Goal: Transaction & Acquisition: Purchase product/service

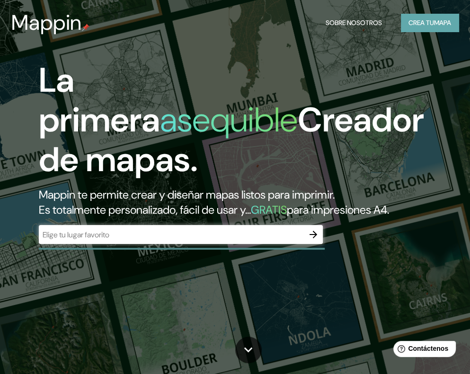
click at [444, 21] on font "mapa" at bounding box center [442, 22] width 17 height 9
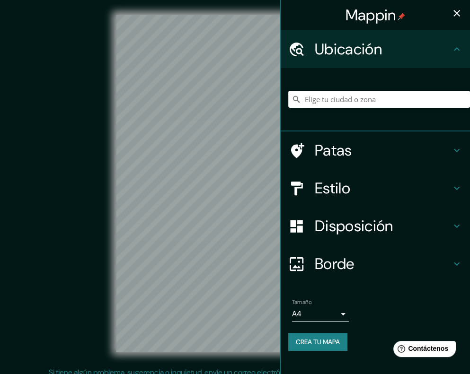
click at [353, 102] on input "Elige tu ciudad o zona" at bounding box center [379, 99] width 182 height 17
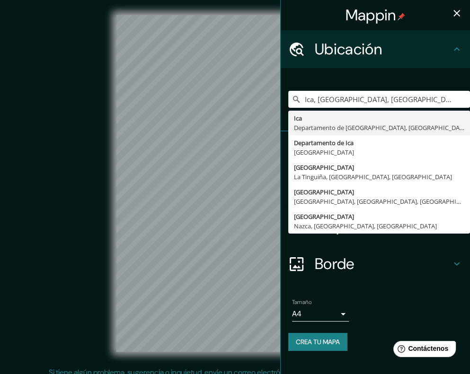
type input "Ica, [GEOGRAPHIC_DATA], [GEOGRAPHIC_DATA]"
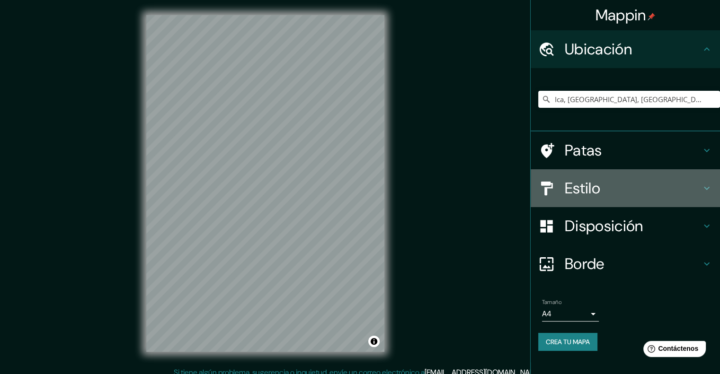
click at [470, 193] on h4 "Estilo" at bounding box center [633, 188] width 136 height 19
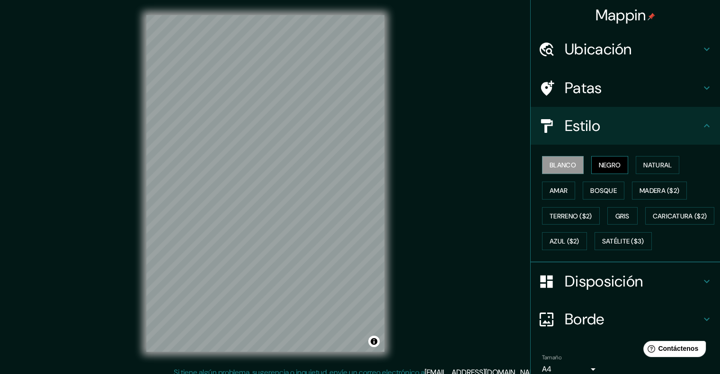
click at [470, 164] on font "Negro" at bounding box center [610, 165] width 22 height 9
click at [470, 167] on font "Blanco" at bounding box center [563, 165] width 27 height 9
click at [470, 165] on font "Natural" at bounding box center [657, 165] width 28 height 9
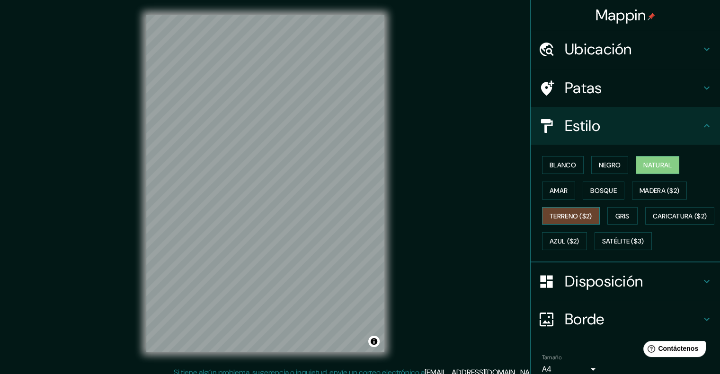
click at [470, 217] on font "Terreno ($2)" at bounding box center [571, 216] width 43 height 9
click at [470, 157] on button "Natural" at bounding box center [658, 165] width 44 height 18
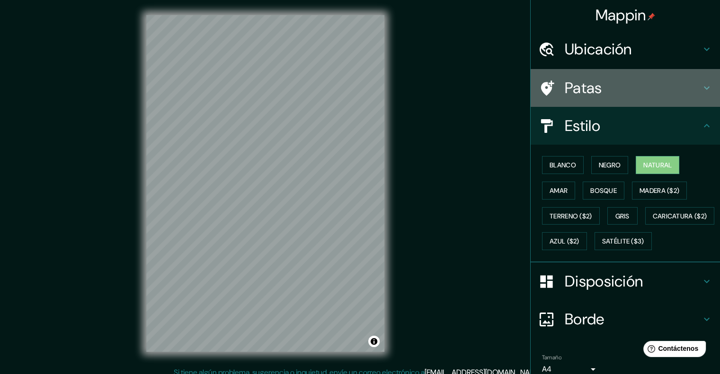
click at [470, 78] on font "Patas" at bounding box center [583, 88] width 37 height 20
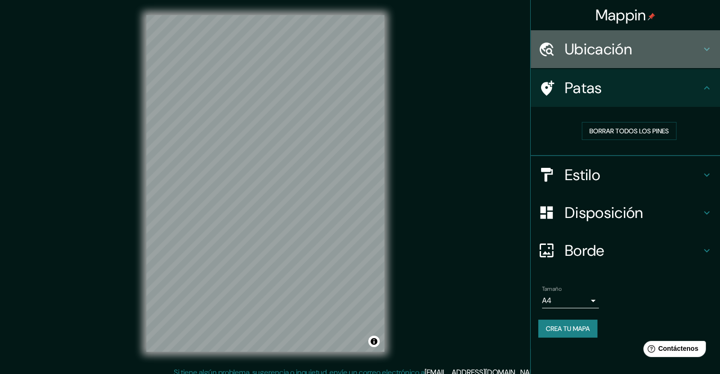
click at [470, 48] on h4 "Ubicación" at bounding box center [633, 49] width 136 height 19
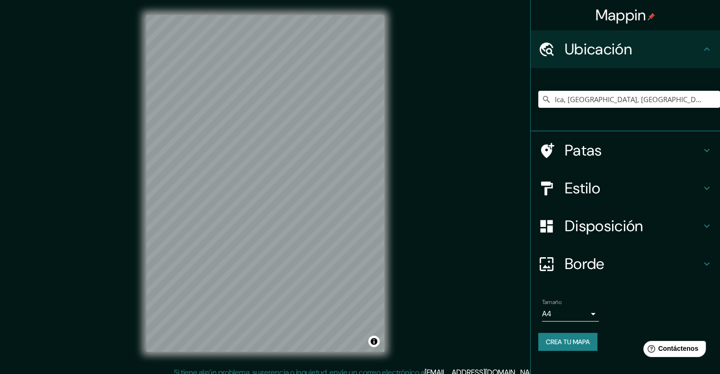
click at [470, 255] on font "Borde" at bounding box center [585, 264] width 40 height 20
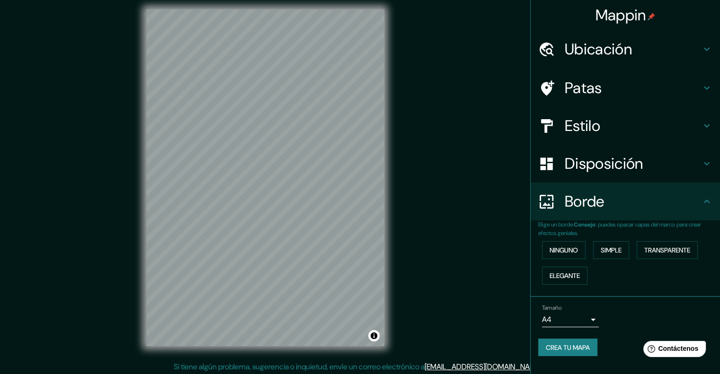
scroll to position [8, 0]
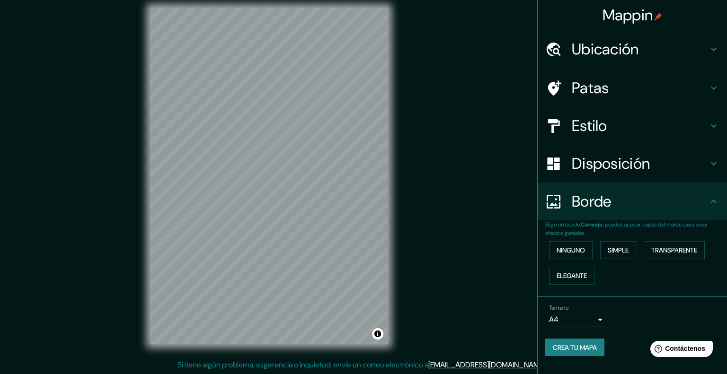
click at [470, 321] on body "Mappin Ubicación Ica, [GEOGRAPHIC_DATA], [GEOGRAPHIC_DATA] Ica [GEOGRAPHIC_DATA…" at bounding box center [363, 179] width 727 height 374
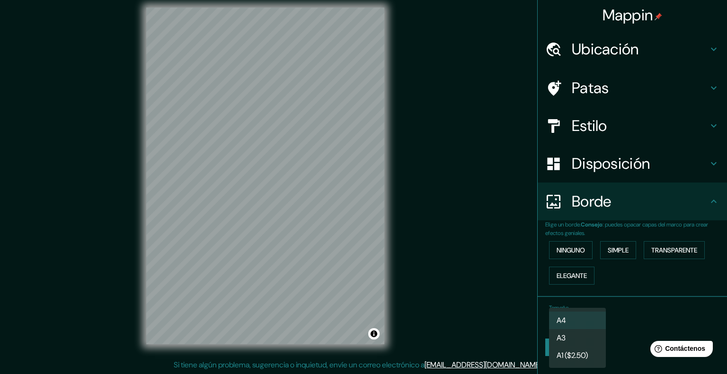
click at [470, 299] on div at bounding box center [363, 187] width 727 height 374
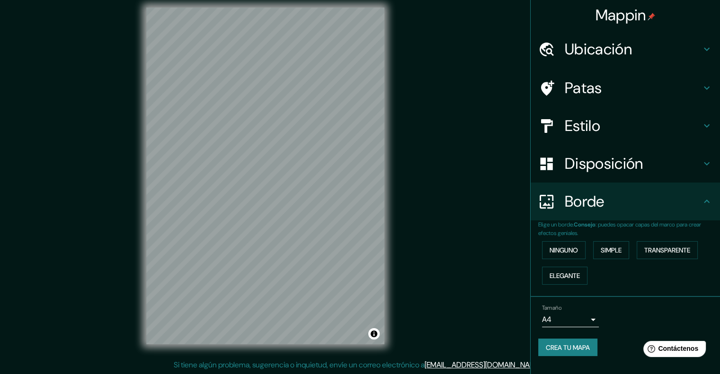
click at [405, 163] on div "© Mapbox © OpenStreetMap Improve this map" at bounding box center [265, 176] width 648 height 337
click at [470, 157] on font "Disposición" at bounding box center [604, 164] width 78 height 20
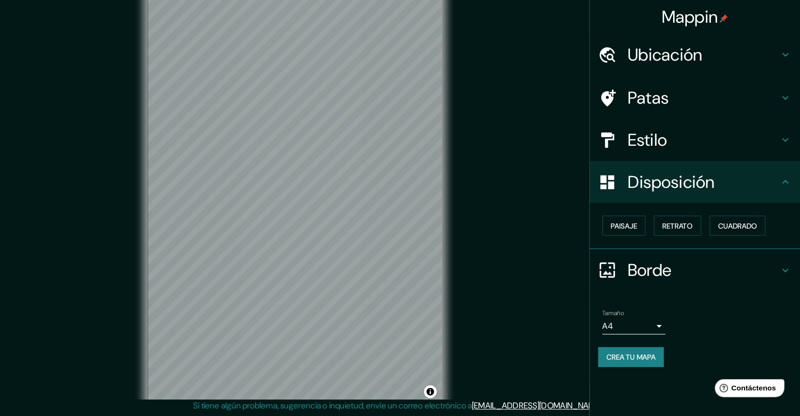
scroll to position [4, 0]
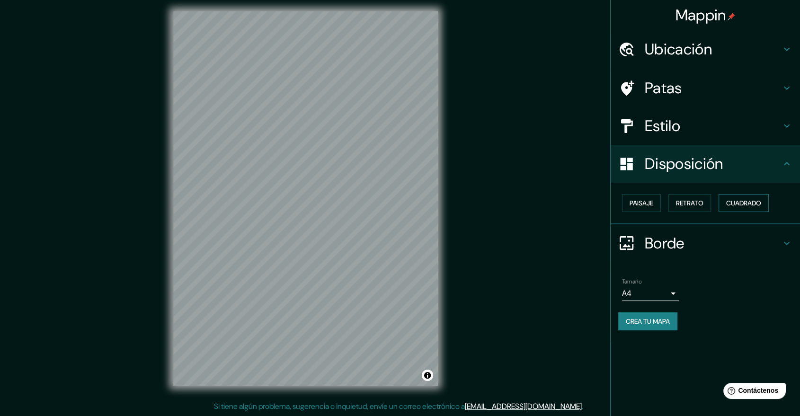
click at [470, 204] on font "Cuadrado" at bounding box center [743, 203] width 35 height 9
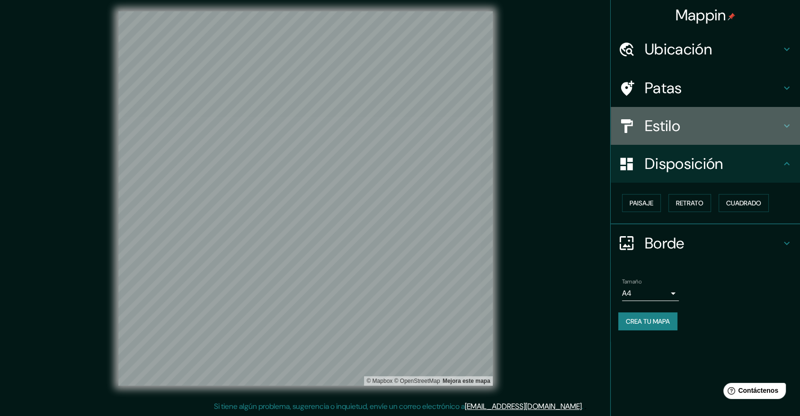
click at [470, 116] on font "Estilo" at bounding box center [663, 126] width 36 height 20
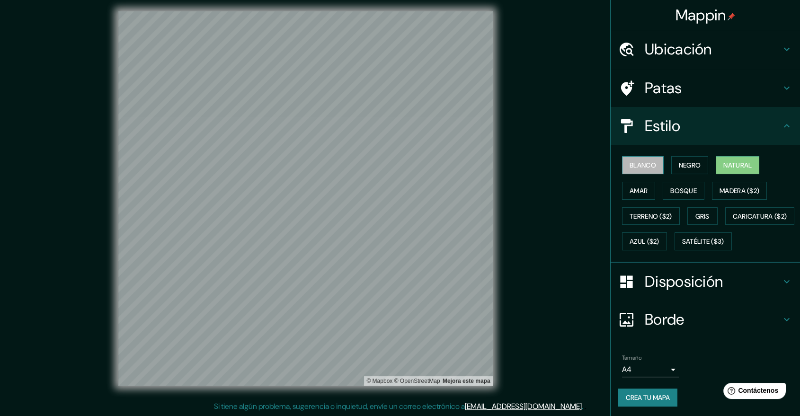
click at [470, 169] on font "Blanco" at bounding box center [643, 165] width 27 height 9
click at [470, 164] on font "Natural" at bounding box center [737, 165] width 28 height 9
click at [470, 75] on div "Patas" at bounding box center [705, 88] width 189 height 38
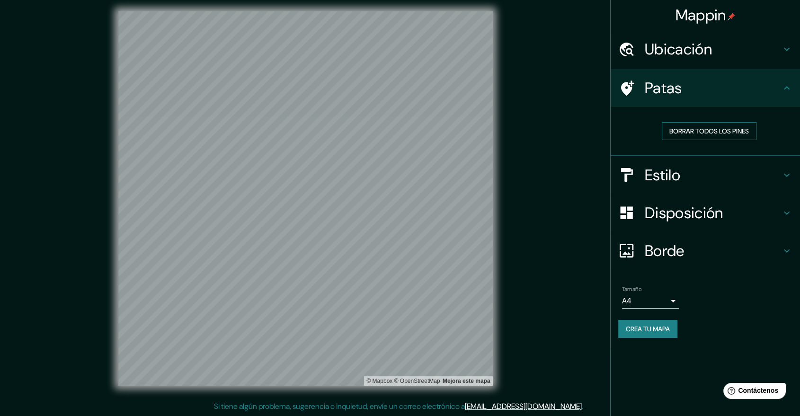
click at [470, 131] on font "Borrar todos los pines" at bounding box center [709, 131] width 80 height 9
click at [470, 45] on h4 "Ubicación" at bounding box center [713, 49] width 136 height 19
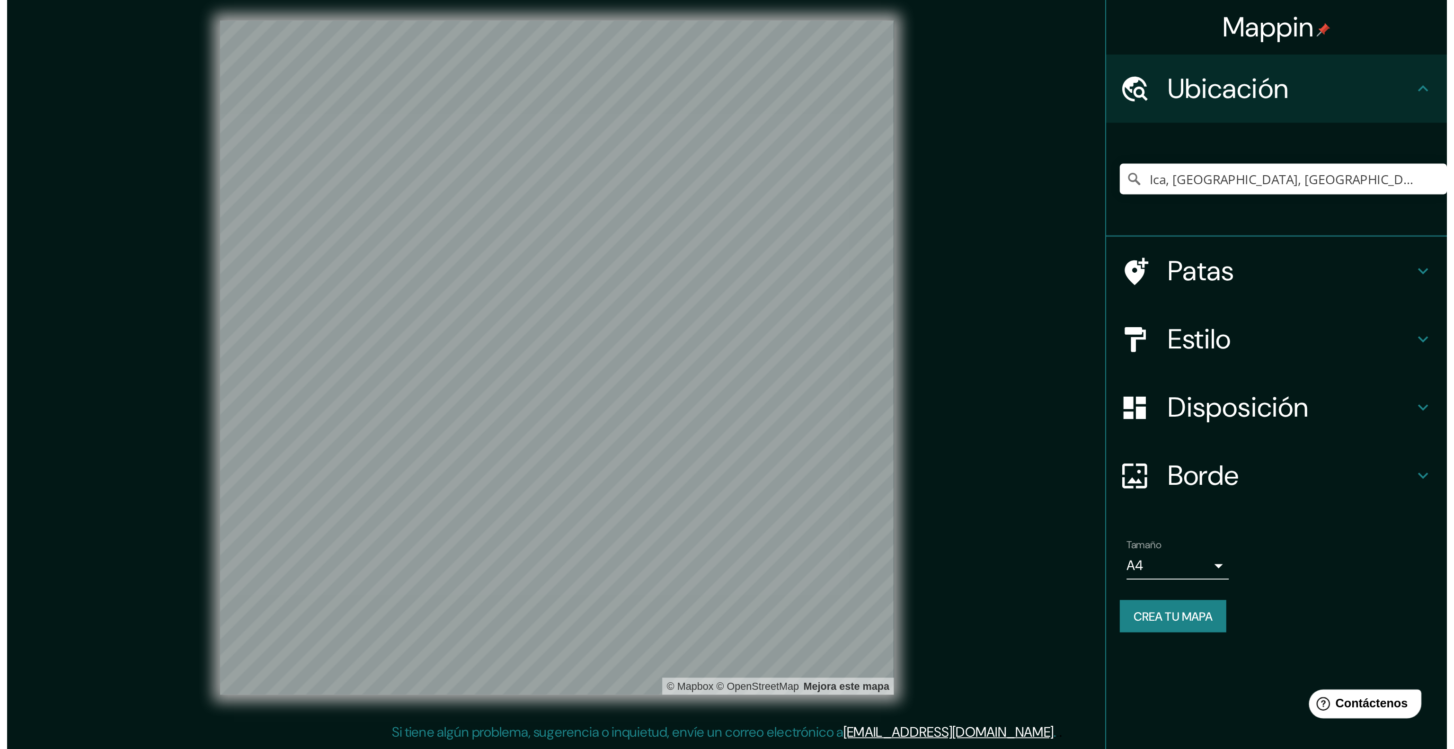
scroll to position [0, 0]
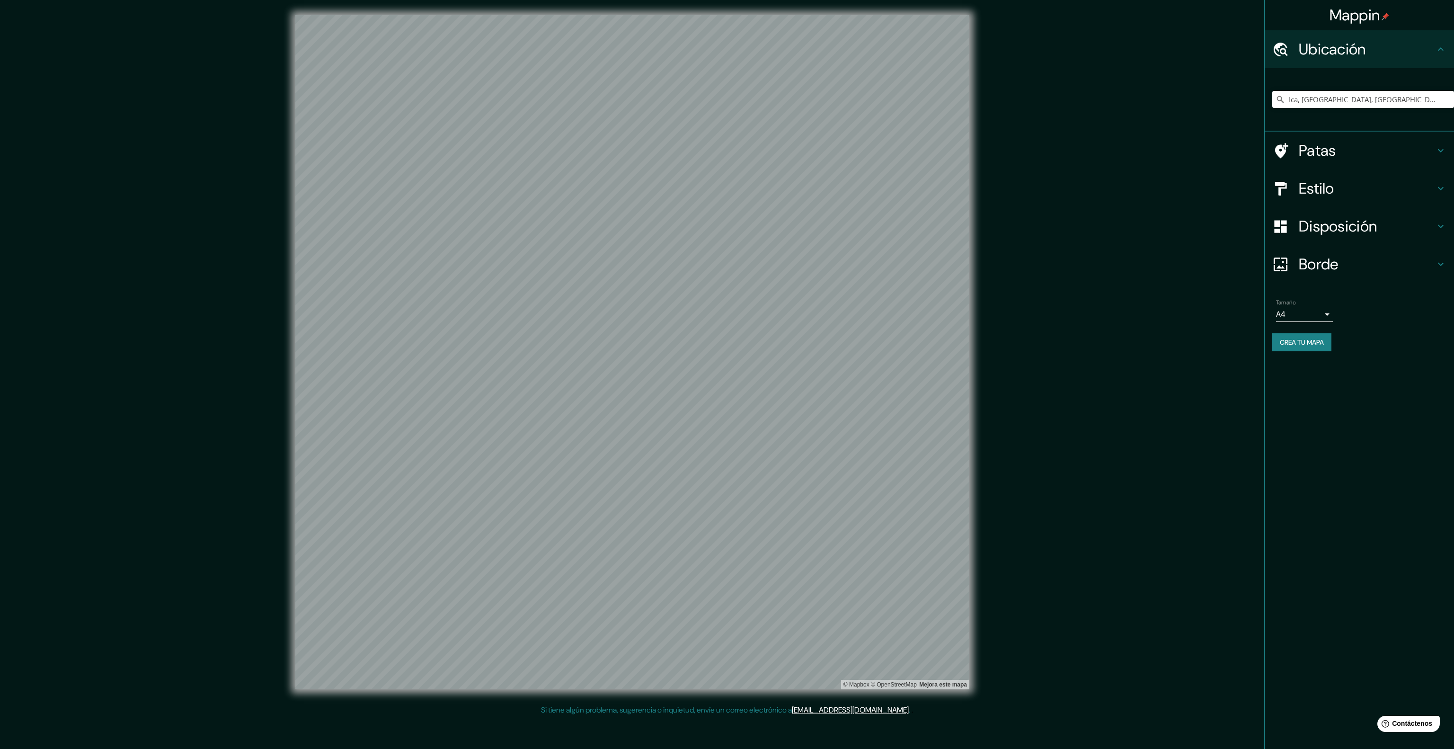
click at [470, 223] on h4 "Disposición" at bounding box center [1367, 226] width 136 height 19
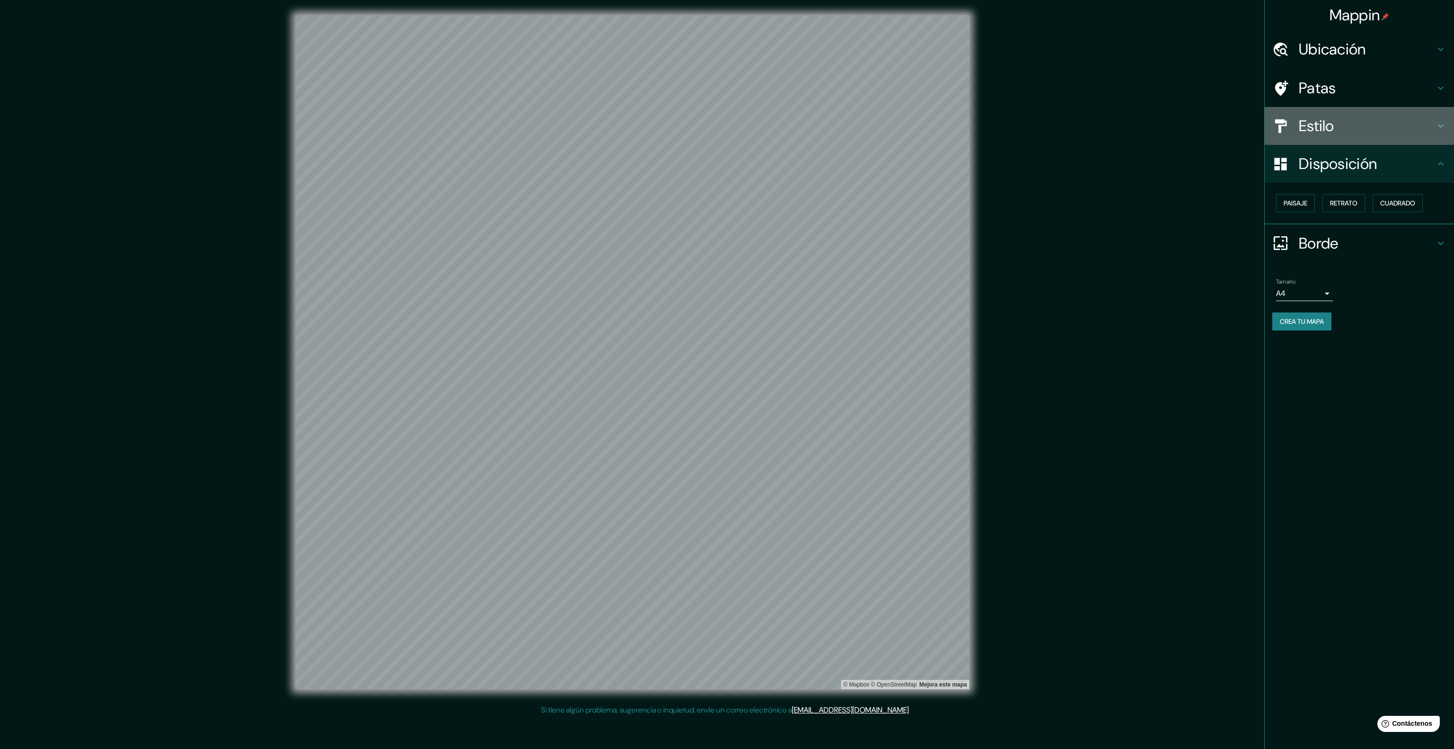
click at [470, 131] on h4 "Estilo" at bounding box center [1367, 125] width 136 height 19
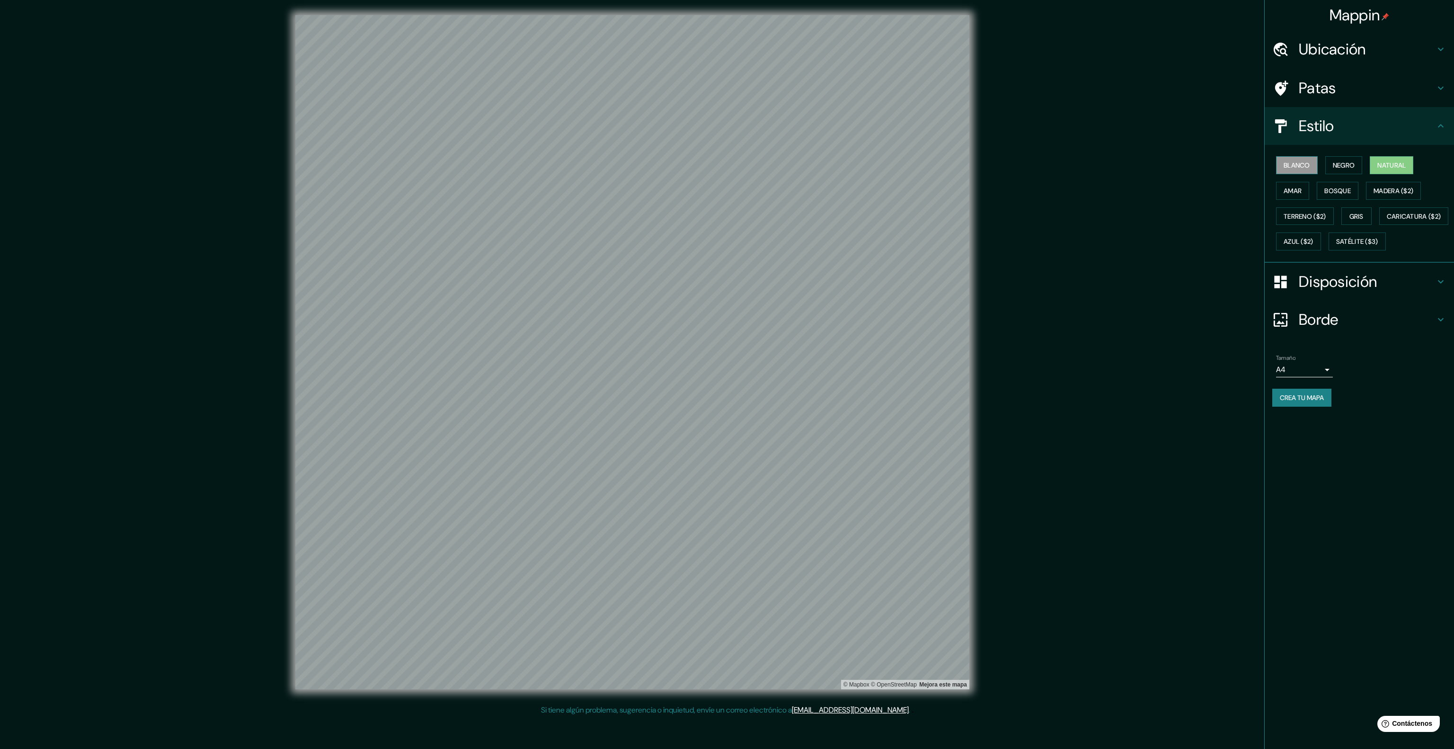
click at [470, 161] on font "Blanco" at bounding box center [1297, 165] width 27 height 9
click at [470, 374] on font "Crea tu mapa" at bounding box center [1302, 397] width 44 height 12
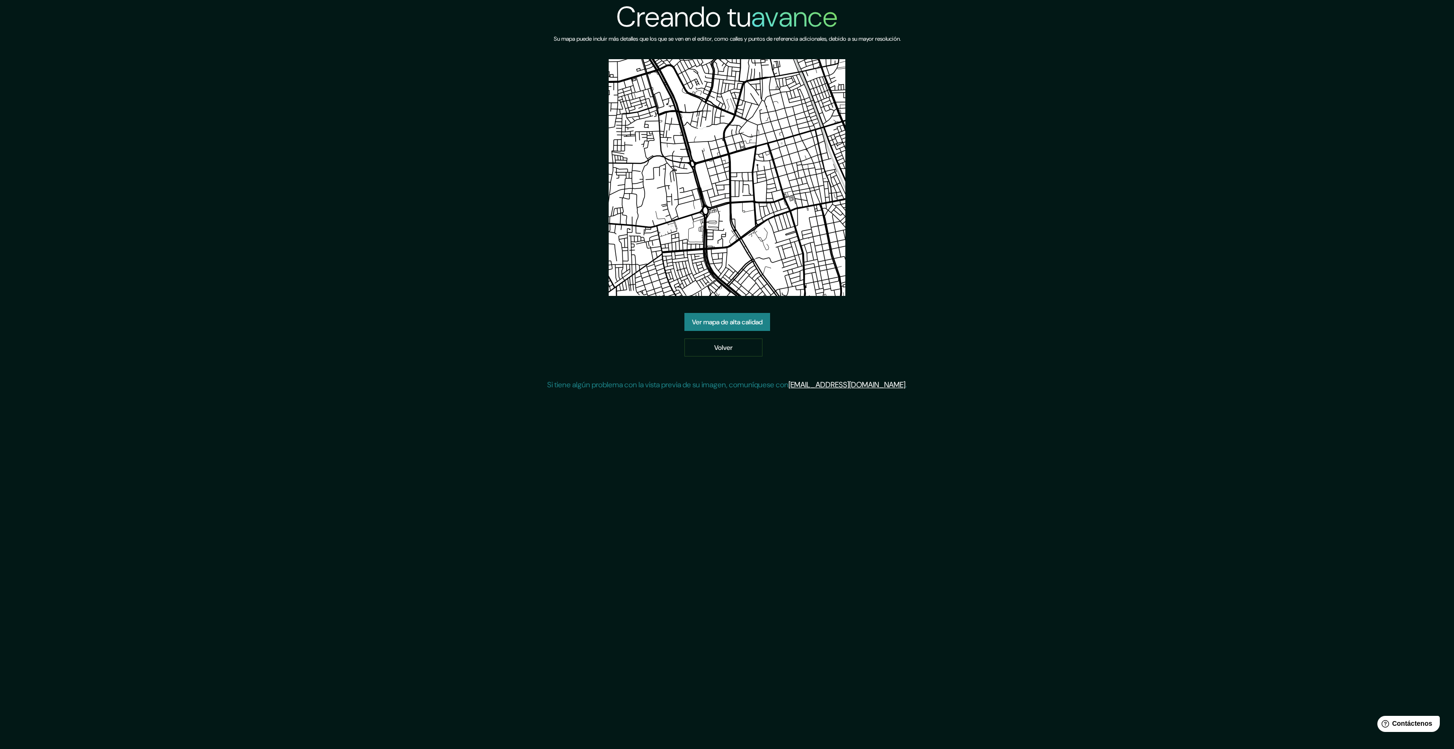
click at [754, 325] on font "Ver mapa de alta calidad" at bounding box center [727, 322] width 71 height 9
